Goal: Task Accomplishment & Management: Manage account settings

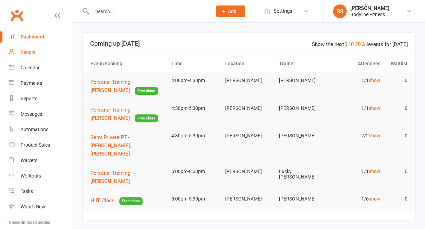
click at [24, 52] on div "People" at bounding box center [28, 51] width 14 height 5
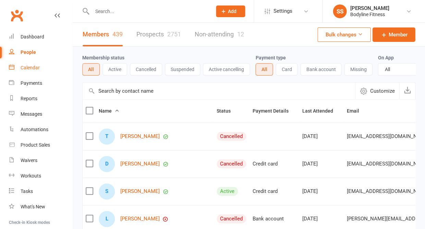
click at [31, 68] on div "Calendar" at bounding box center [30, 67] width 19 height 5
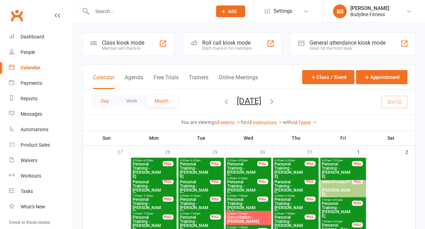
click at [110, 102] on button "Day" at bounding box center [104, 101] width 25 height 12
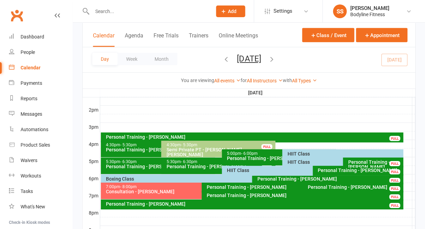
scroll to position [273, 0]
click at [291, 153] on div "HIIT Class" at bounding box center [344, 153] width 115 height 5
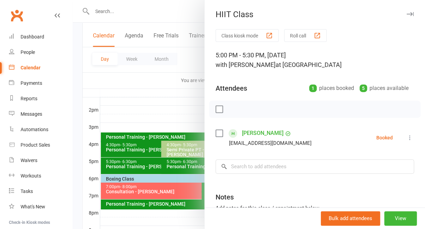
click at [411, 13] on icon "button" at bounding box center [409, 14] width 7 height 4
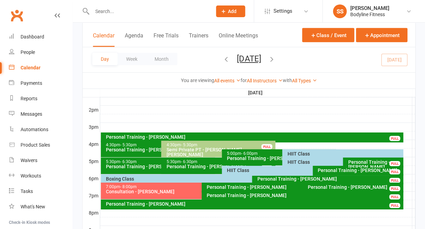
click at [293, 163] on div "HIIT Class" at bounding box center [341, 161] width 108 height 5
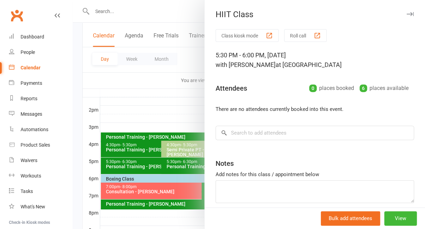
click at [411, 14] on icon "button" at bounding box center [409, 14] width 7 height 4
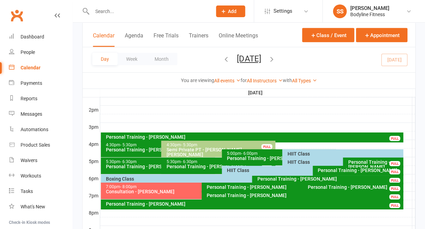
click at [243, 170] on div "HIIT Class" at bounding box center [311, 170] width 168 height 5
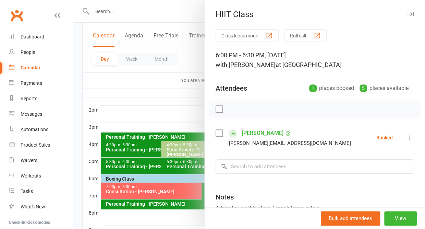
click at [411, 14] on icon "button" at bounding box center [409, 14] width 7 height 4
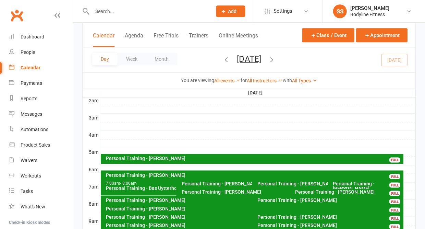
scroll to position [60, 0]
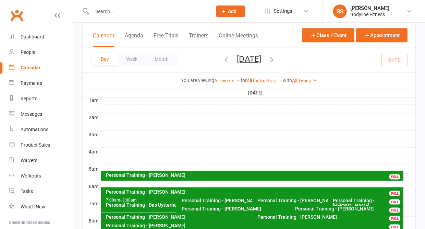
click at [275, 55] on icon "button" at bounding box center [272, 59] width 8 height 8
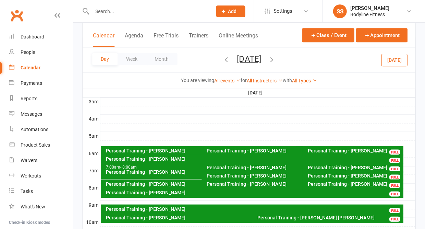
scroll to position [10, 0]
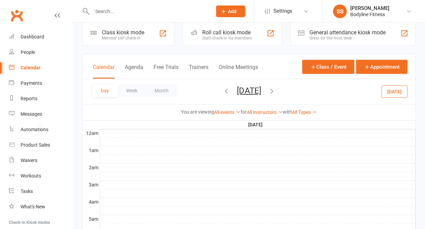
click at [275, 90] on icon "button" at bounding box center [272, 91] width 8 height 8
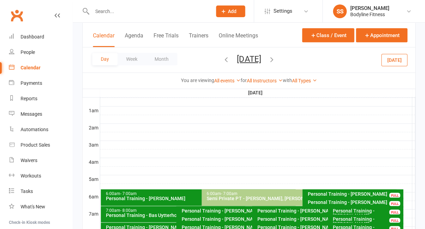
scroll to position [47, 0]
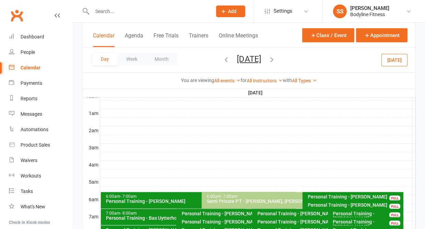
click at [222, 58] on icon "button" at bounding box center [226, 59] width 8 height 8
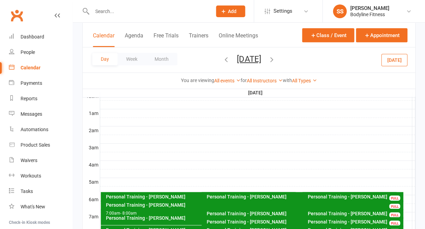
click at [222, 58] on icon "button" at bounding box center [226, 59] width 8 height 8
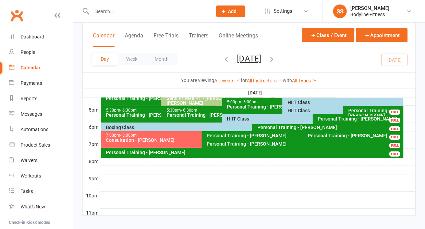
scroll to position [326, 0]
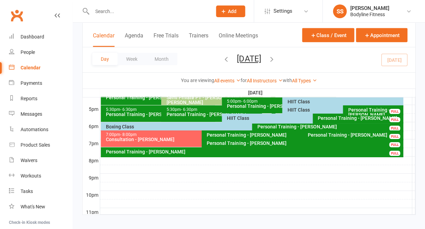
click at [217, 126] on div "Boxing Class" at bounding box center [250, 126] width 289 height 5
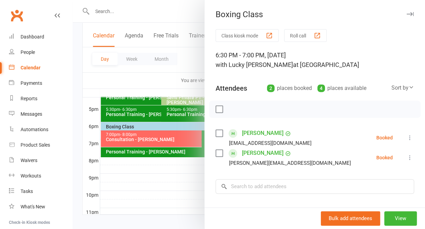
click at [411, 13] on icon "button" at bounding box center [409, 14] width 7 height 4
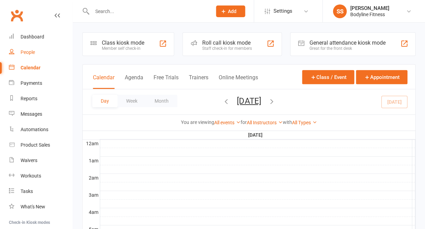
scroll to position [0, 0]
click at [29, 54] on div "People" at bounding box center [28, 51] width 14 height 5
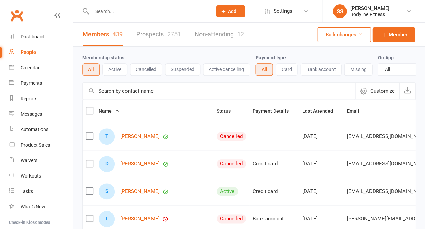
click at [167, 35] on link "Prospects 2751" at bounding box center [158, 35] width 45 height 24
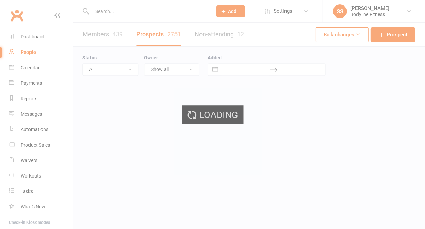
select select "50"
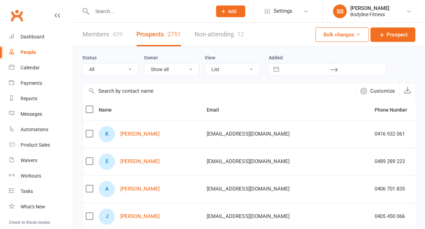
select select "New Lead"
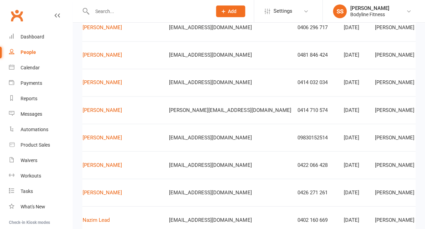
scroll to position [0, 37]
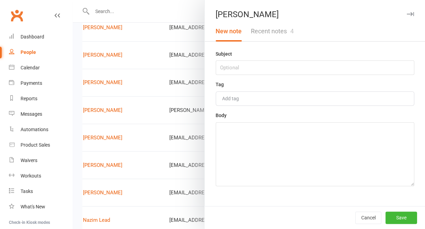
click at [280, 40] on button "Recent notes 4" at bounding box center [272, 31] width 52 height 20
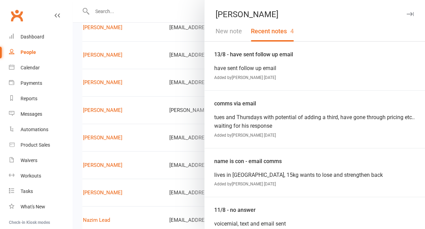
click at [230, 28] on button "New note" at bounding box center [228, 31] width 35 height 20
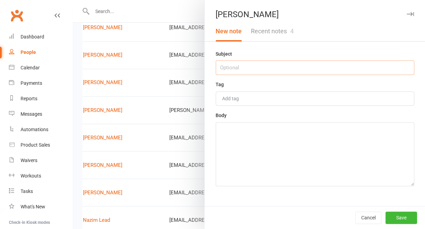
click at [229, 68] on input "text" at bounding box center [315, 67] width 198 height 14
type input "13/8 - outside budget"
drag, startPoint x: 293, startPoint y: 96, endPoint x: 282, endPoint y: 171, distance: 76.1
click at [282, 171] on textarea at bounding box center [315, 154] width 198 height 64
type textarea "unable to sign on due to cost factor"
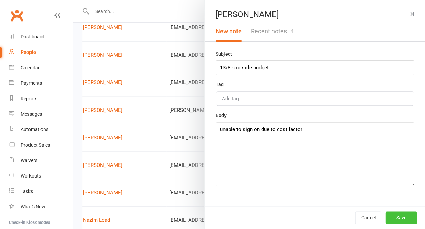
click at [404, 218] on button "Save" at bounding box center [401, 217] width 32 height 12
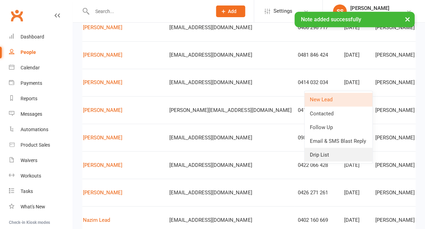
click at [327, 151] on link "Drip List" at bounding box center [338, 154] width 68 height 14
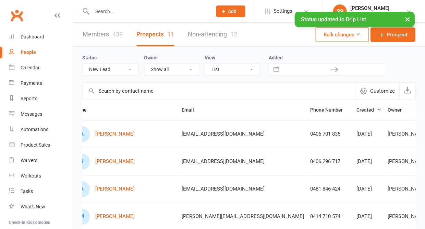
scroll to position [0, 0]
